Goal: Task Accomplishment & Management: Use online tool/utility

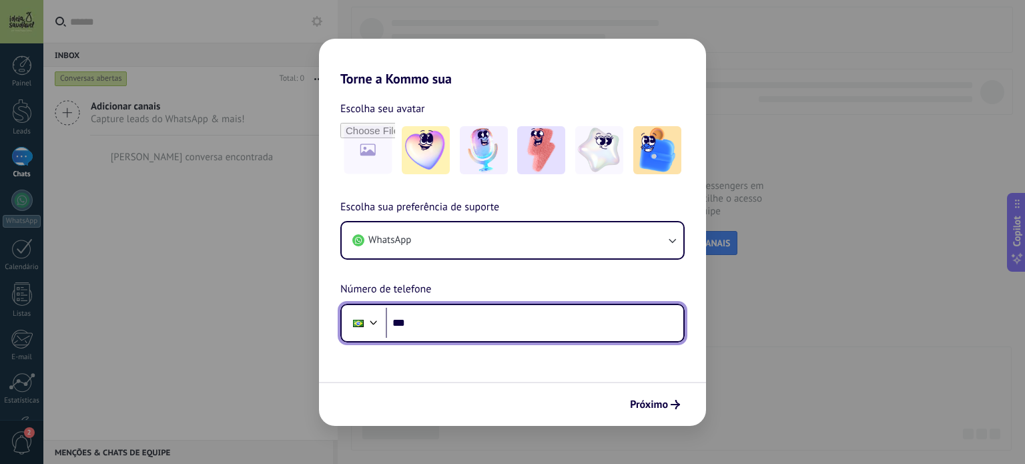
click at [446, 327] on input "***" at bounding box center [535, 323] width 298 height 31
paste input "**********"
type input "**********"
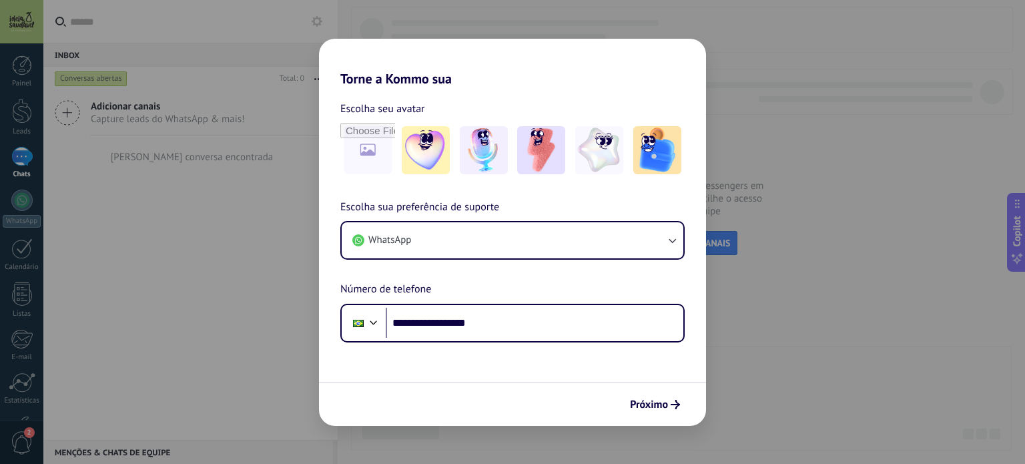
click at [561, 281] on div "**********" at bounding box center [512, 270] width 387 height 143
click at [638, 400] on span "Próximo" at bounding box center [649, 404] width 38 height 9
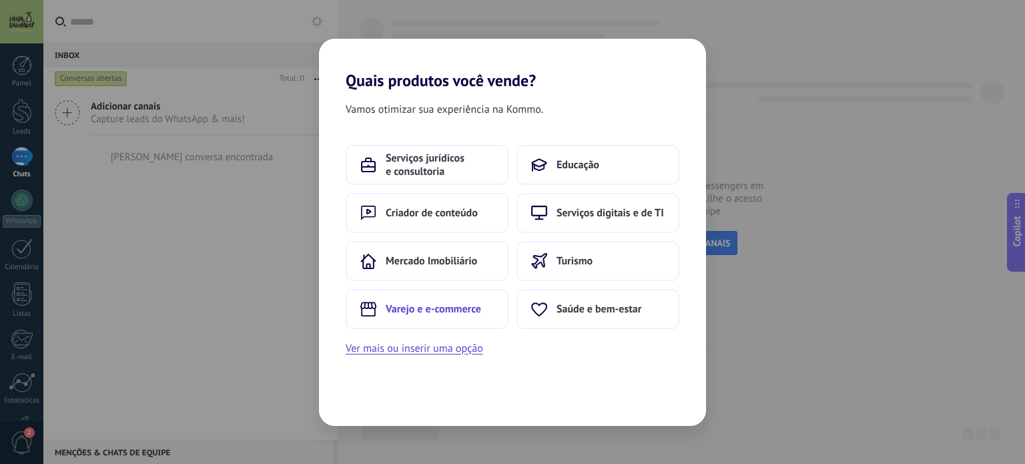
click at [447, 306] on span "Varejo e e-commerce" at bounding box center [433, 308] width 95 height 13
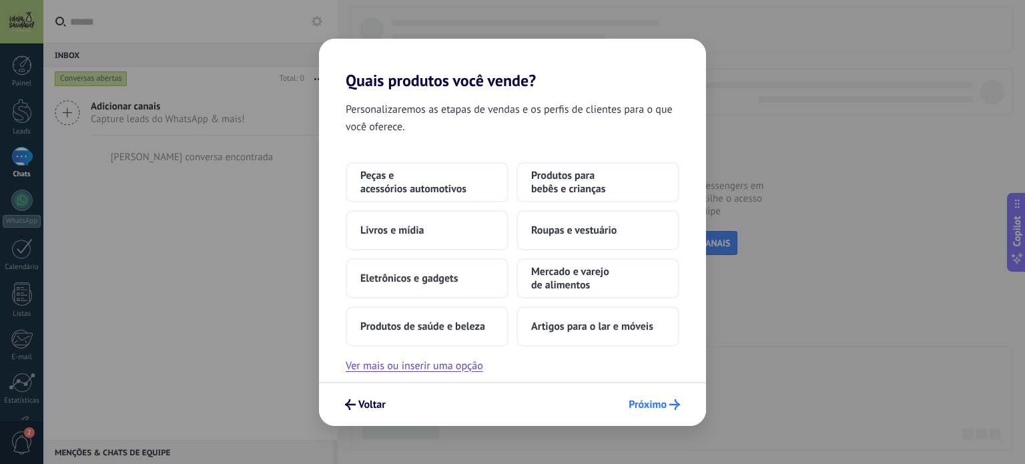
click at [663, 404] on span "Próximo" at bounding box center [648, 404] width 38 height 9
click at [602, 275] on span "Mercado e varejo de alimentos" at bounding box center [597, 278] width 133 height 27
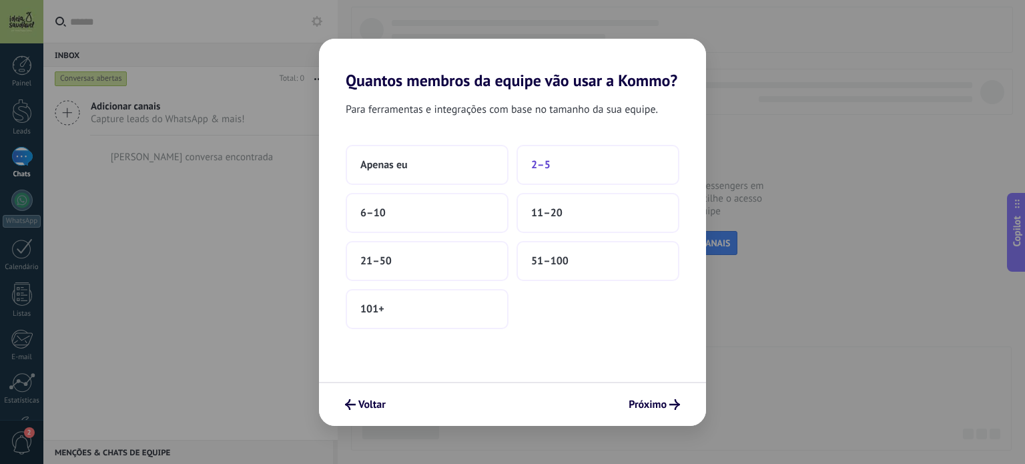
click at [569, 170] on button "2–5" at bounding box center [598, 165] width 163 height 40
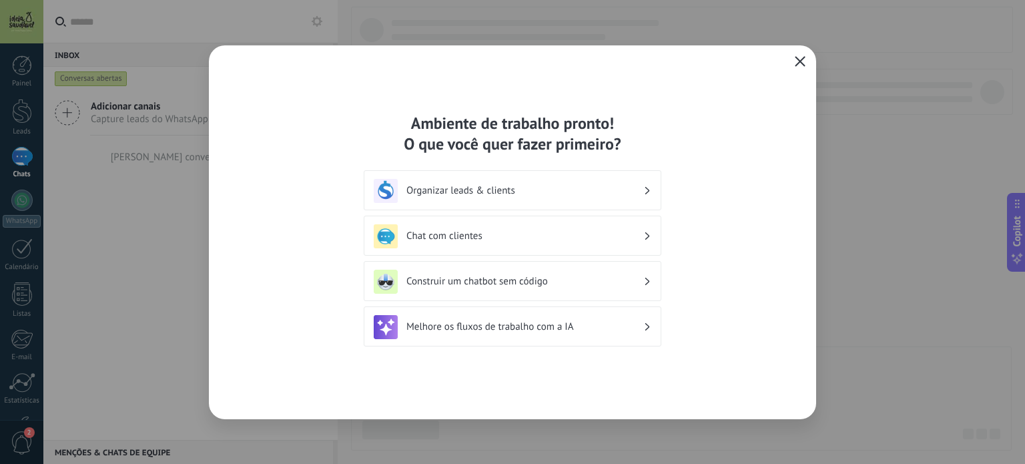
click at [795, 61] on icon "button" at bounding box center [800, 61] width 11 height 11
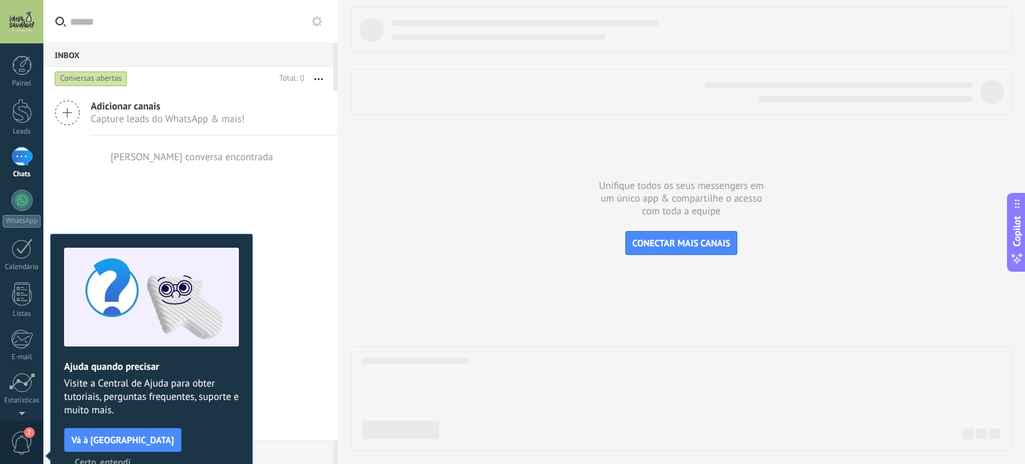
click at [131, 457] on span "Certo, entendi" at bounding box center [103, 461] width 56 height 9
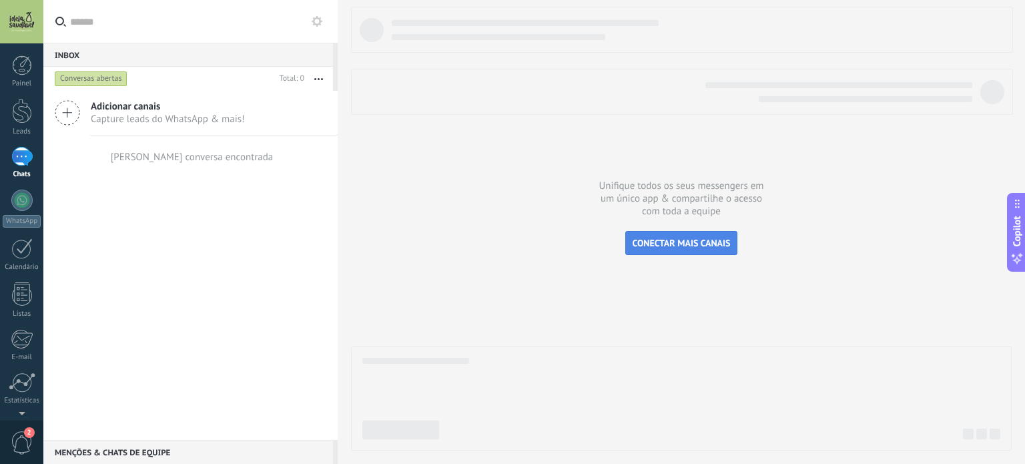
click at [646, 240] on span "CONECTAR MAIS CANAIS" at bounding box center [682, 243] width 98 height 12
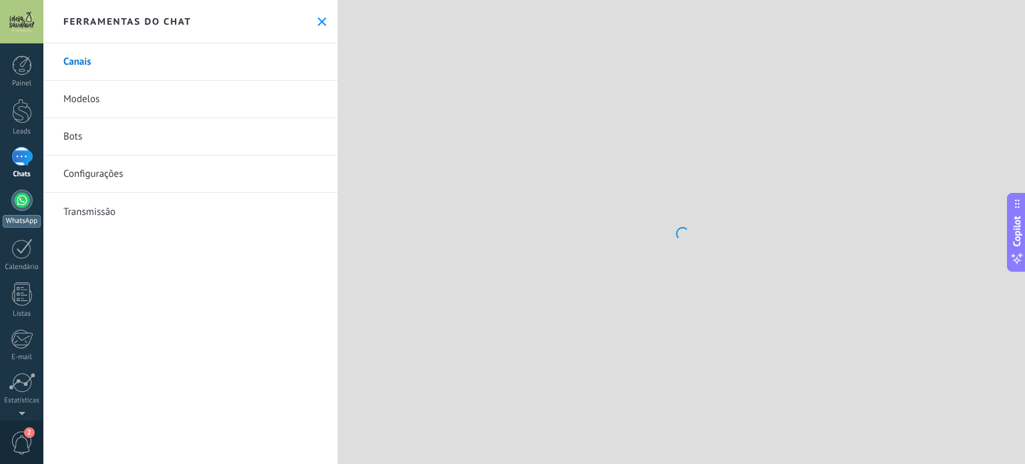
click at [20, 210] on div at bounding box center [21, 200] width 21 height 21
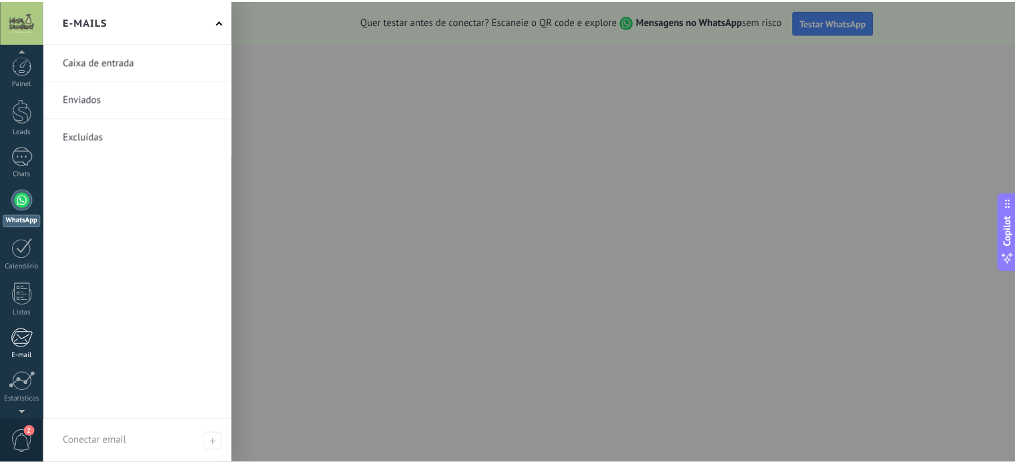
scroll to position [91, 0]
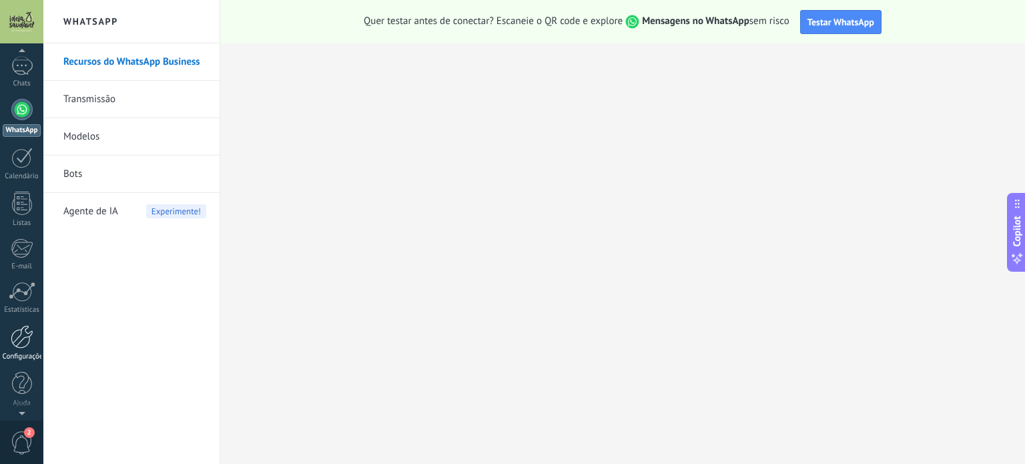
click at [21, 354] on div "Configurações" at bounding box center [22, 356] width 39 height 9
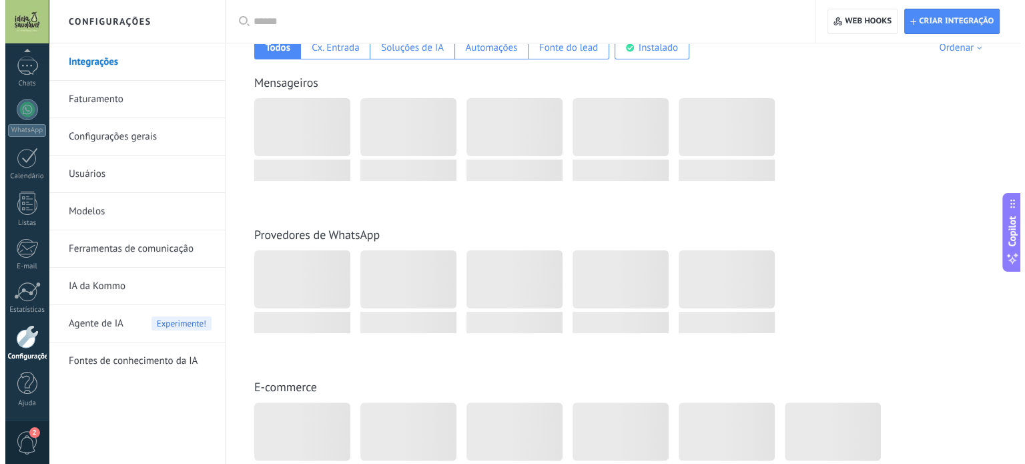
scroll to position [133, 0]
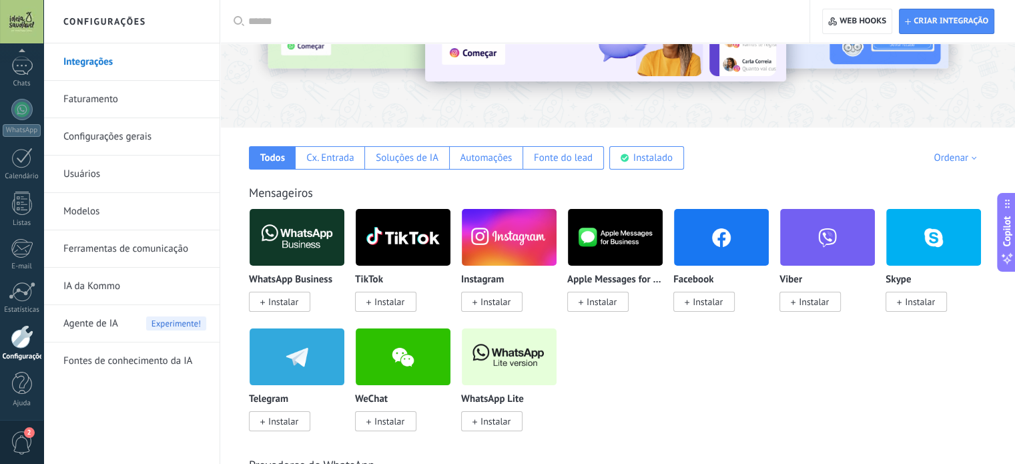
click at [292, 302] on span "Instalar" at bounding box center [283, 302] width 30 height 12
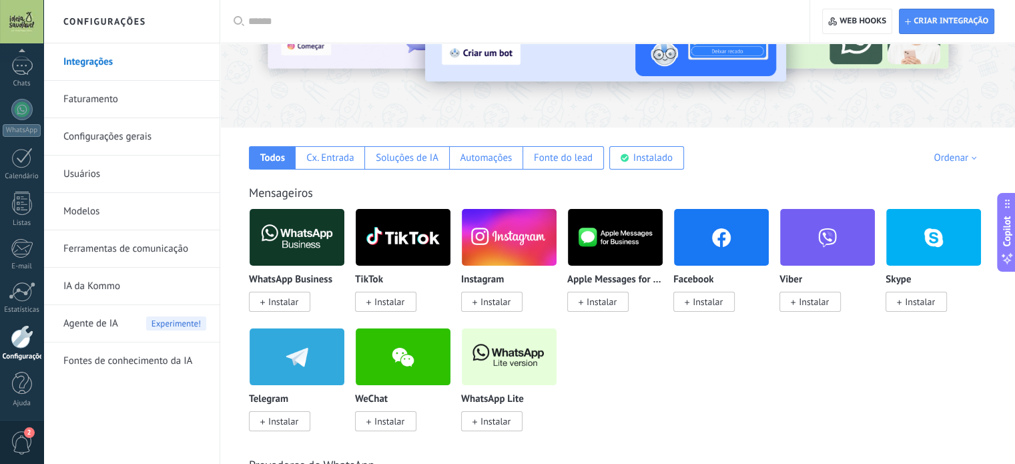
click at [292, 302] on span "Instalar" at bounding box center [283, 302] width 30 height 12
click at [294, 297] on span "Instalar" at bounding box center [283, 302] width 30 height 12
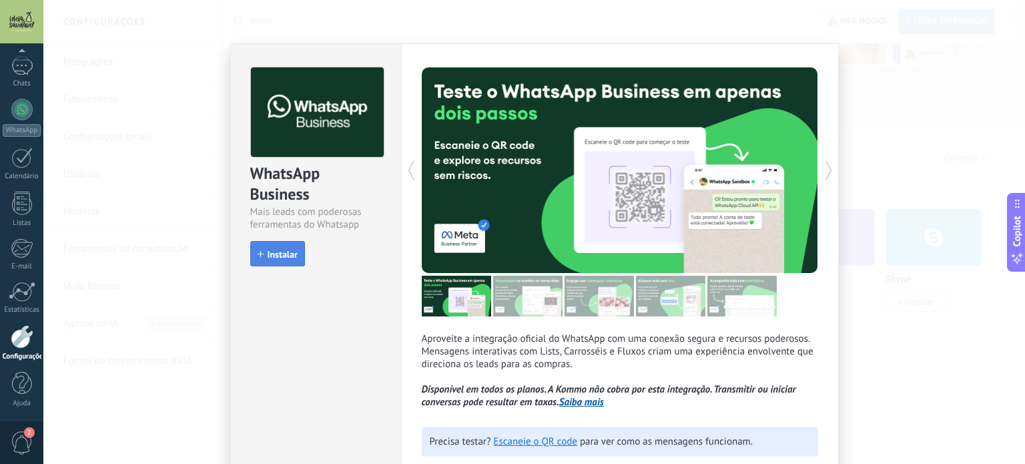
click at [290, 243] on button "Instalar" at bounding box center [277, 253] width 55 height 25
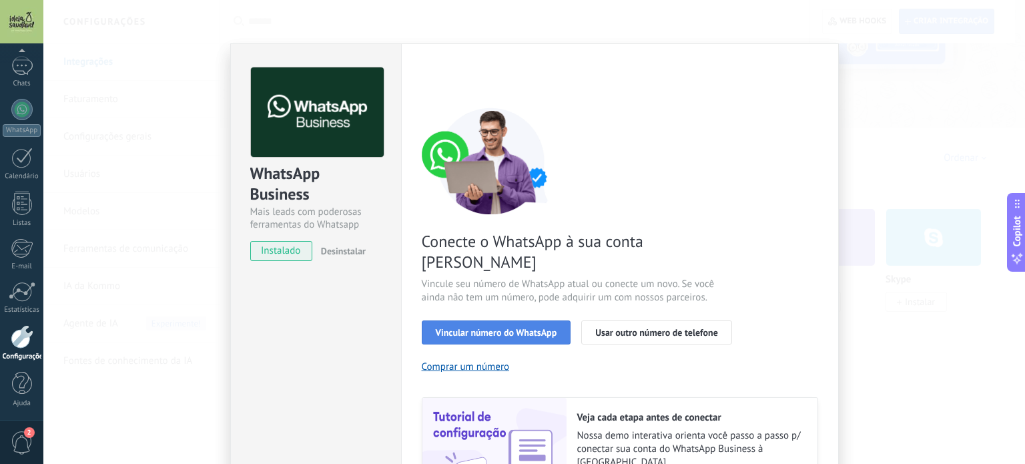
click at [531, 328] on span "Vincular número do WhatsApp" at bounding box center [496, 332] width 121 height 9
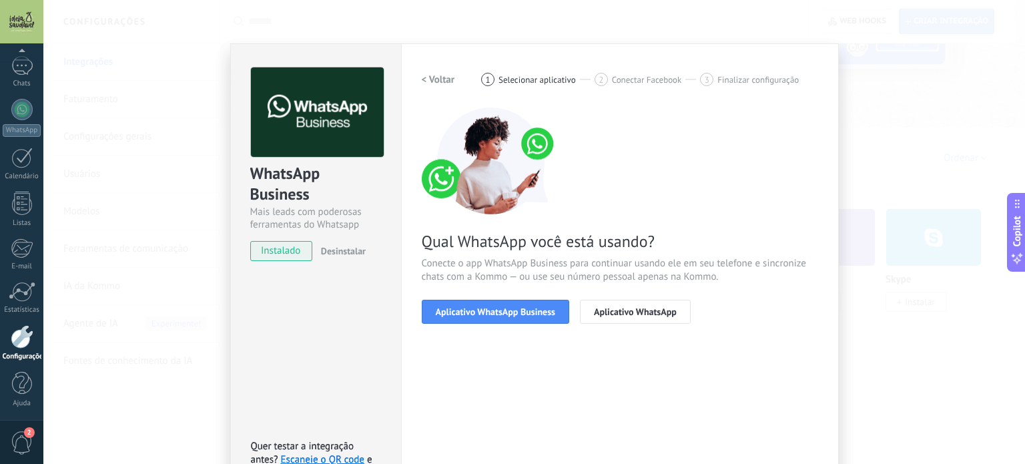
click at [531, 310] on span "Aplicativo WhatsApp Business" at bounding box center [495, 311] width 119 height 9
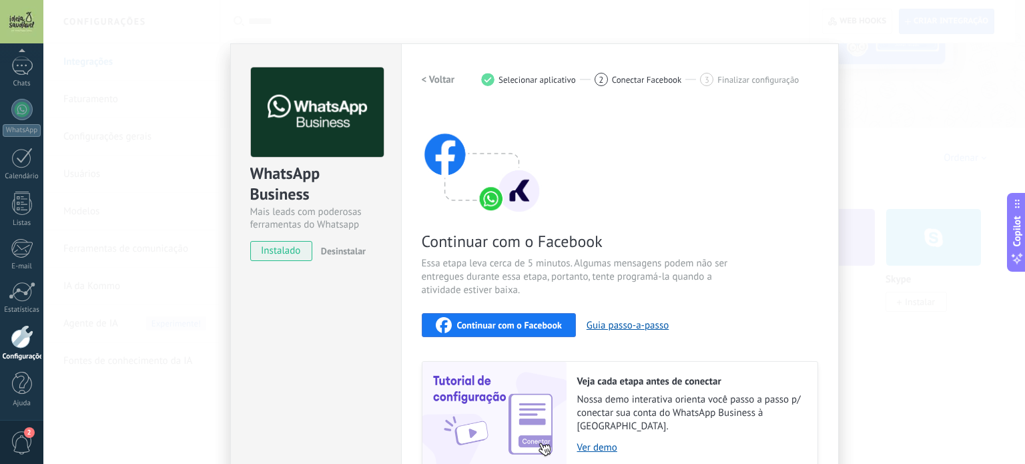
click at [536, 320] on span "Continuar com o Facebook" at bounding box center [509, 324] width 105 height 9
click at [520, 321] on span "Continuar com o Facebook" at bounding box center [509, 324] width 105 height 9
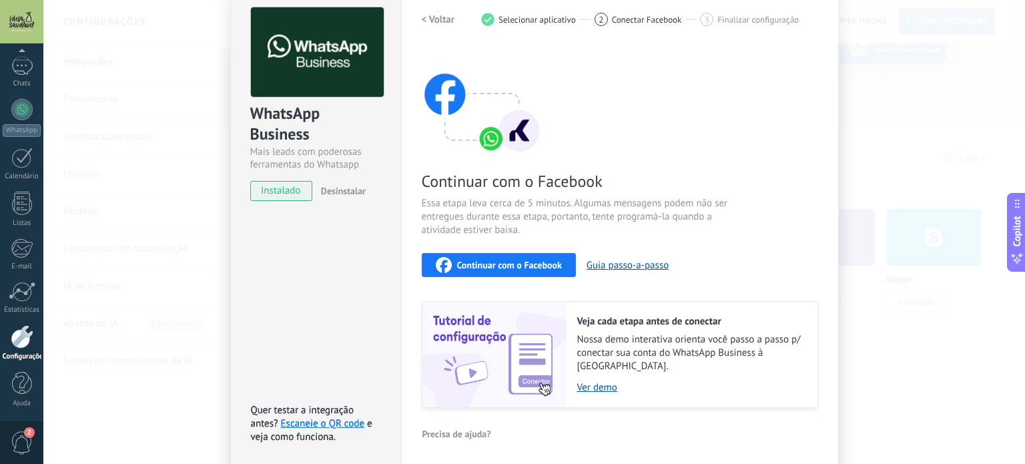
scroll to position [103, 0]
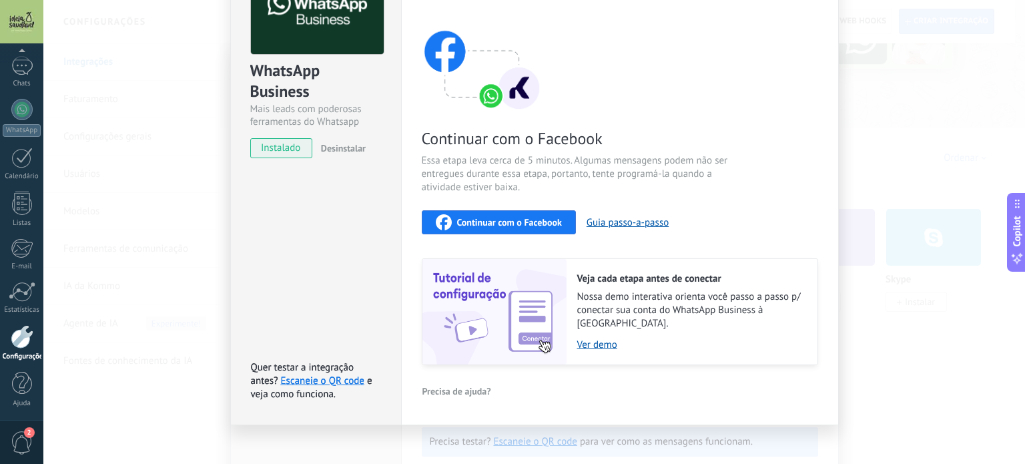
click at [510, 221] on span "Continuar com o Facebook" at bounding box center [509, 222] width 105 height 9
